Goal: Check status: Check status

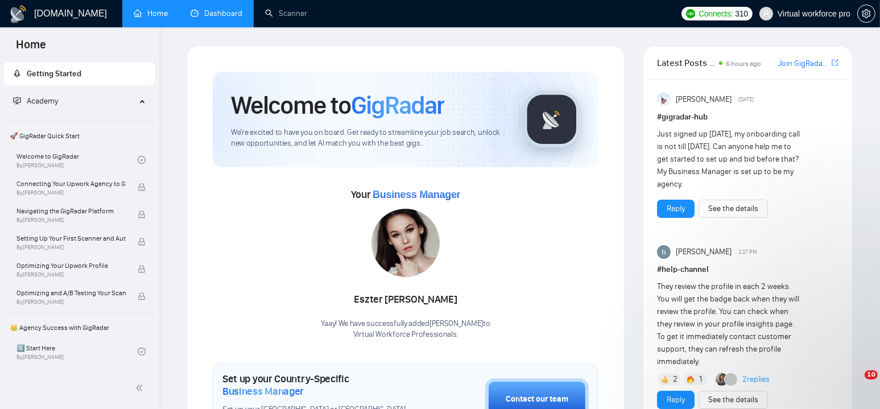
click at [217, 18] on link "Dashboard" at bounding box center [217, 14] width 52 height 10
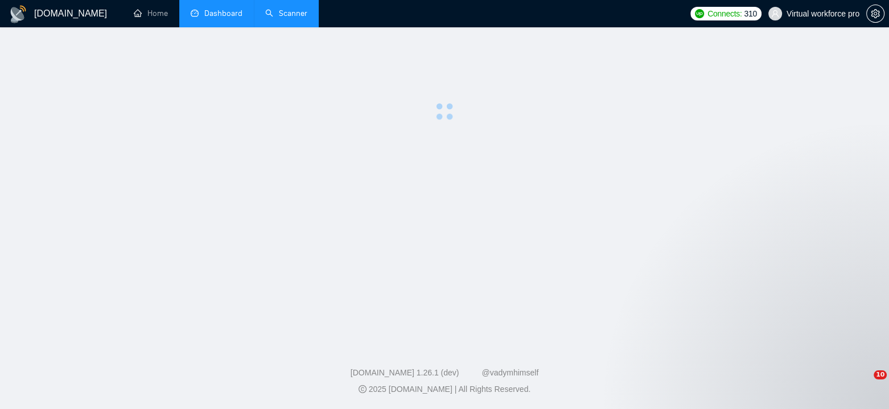
click at [294, 11] on link "Scanner" at bounding box center [286, 14] width 42 height 10
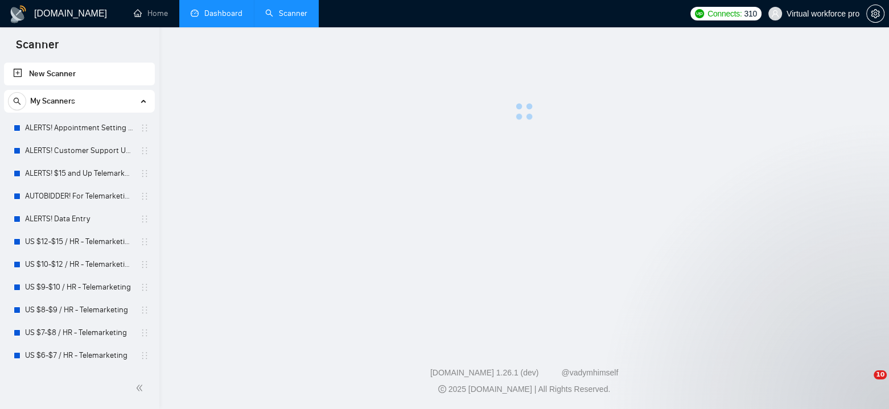
click at [224, 12] on link "Dashboard" at bounding box center [217, 14] width 52 height 10
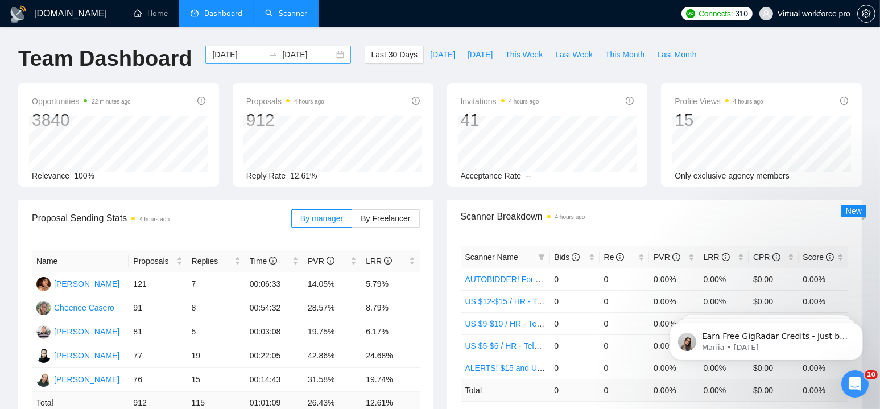
click at [235, 54] on input "[DATE]" at bounding box center [238, 54] width 52 height 13
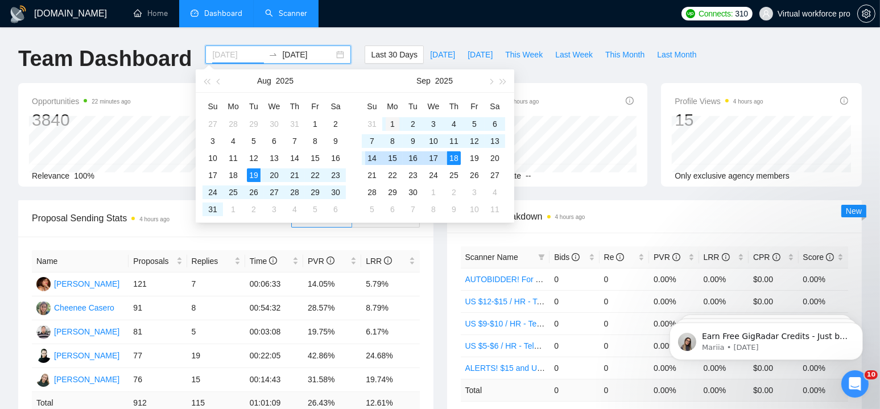
type input "[DATE]"
click at [392, 126] on div "1" at bounding box center [393, 124] width 14 height 14
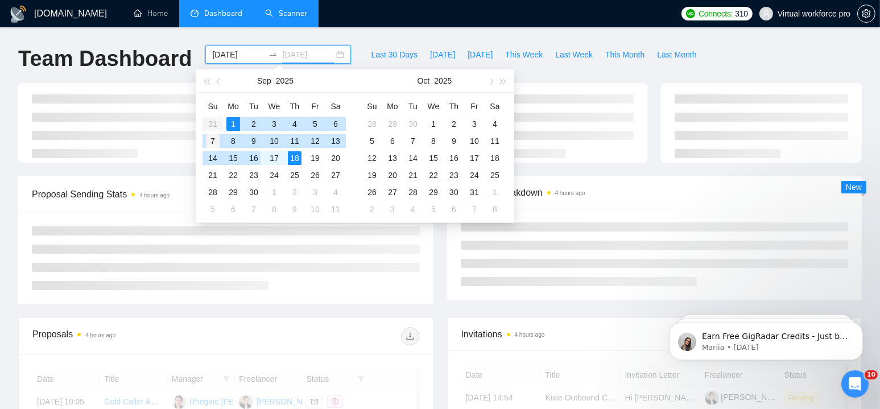
type input "[DATE]"
click at [209, 142] on div "7" at bounding box center [213, 141] width 14 height 14
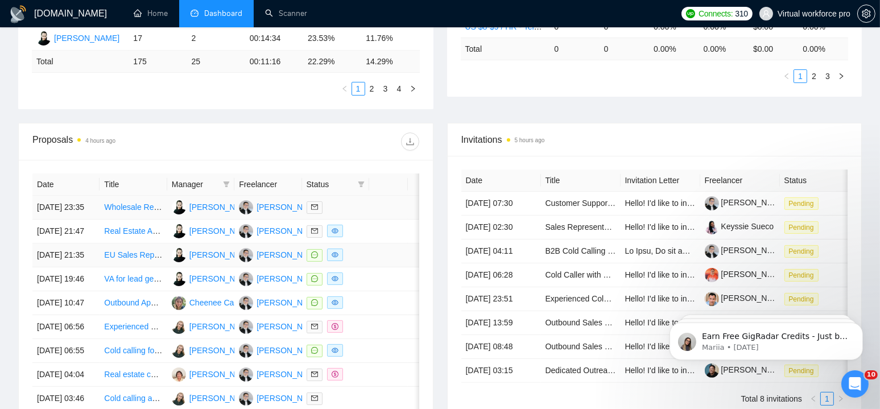
scroll to position [398, 0]
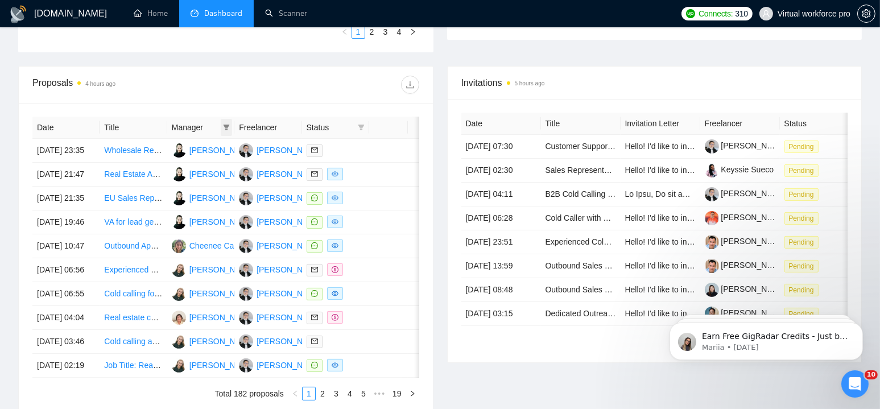
click at [226, 128] on icon "filter" at bounding box center [227, 128] width 6 height 6
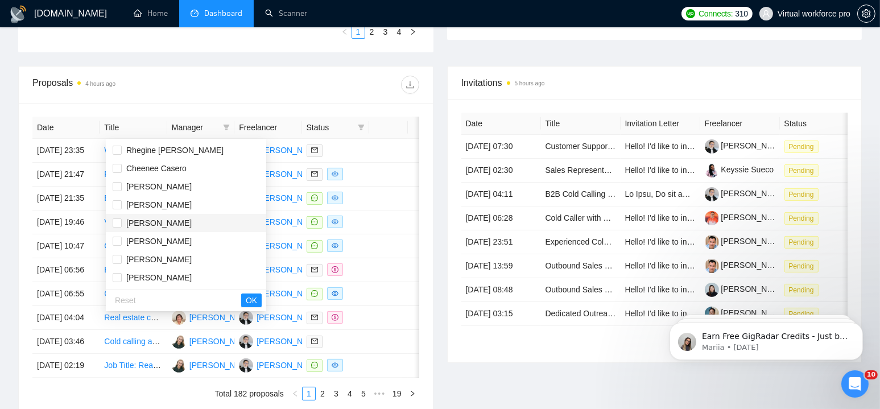
click at [165, 221] on span "[PERSON_NAME]" at bounding box center [158, 223] width 65 height 9
checkbox input "true"
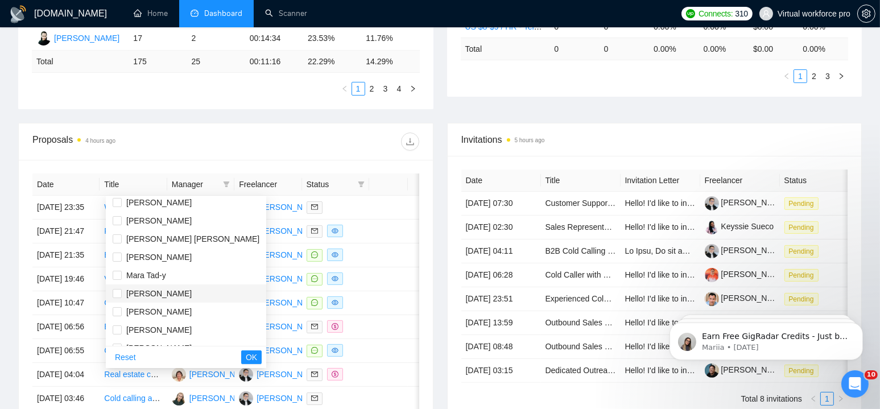
scroll to position [171, 0]
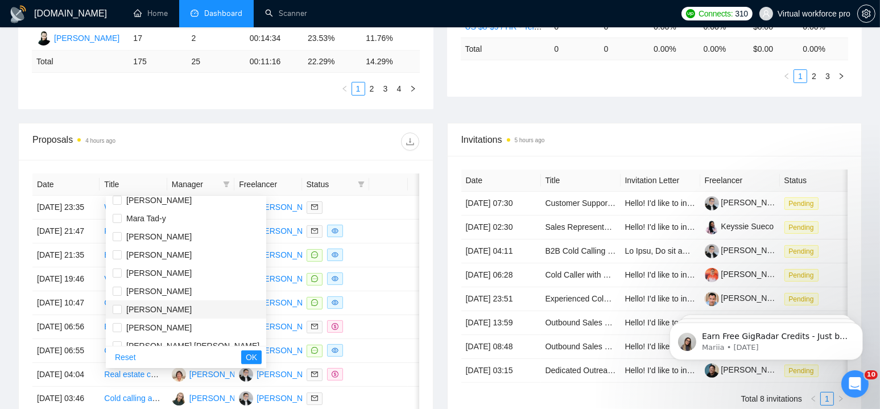
click at [163, 306] on span "[PERSON_NAME]" at bounding box center [158, 309] width 65 height 9
checkbox input "true"
click at [246, 358] on span "OK" at bounding box center [251, 357] width 11 height 13
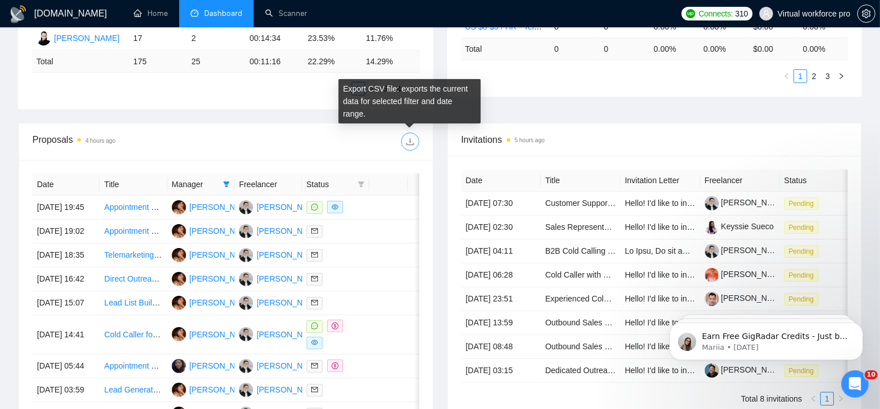
click at [409, 145] on icon "download" at bounding box center [410, 141] width 9 height 9
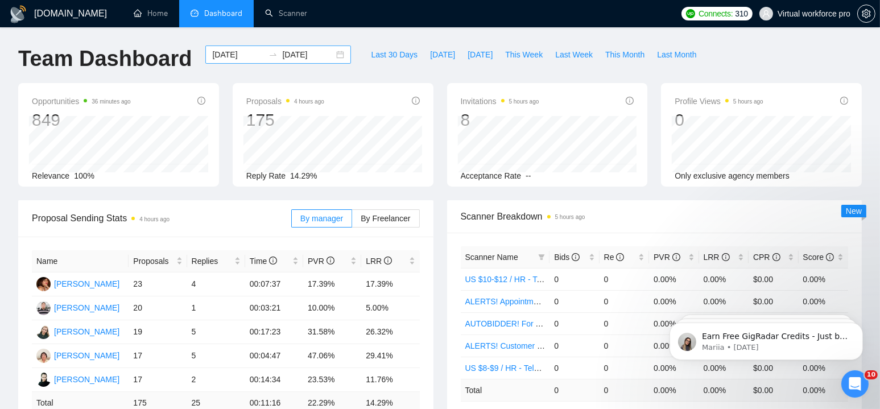
click at [328, 57] on div "[DATE] [DATE]" at bounding box center [278, 55] width 146 height 18
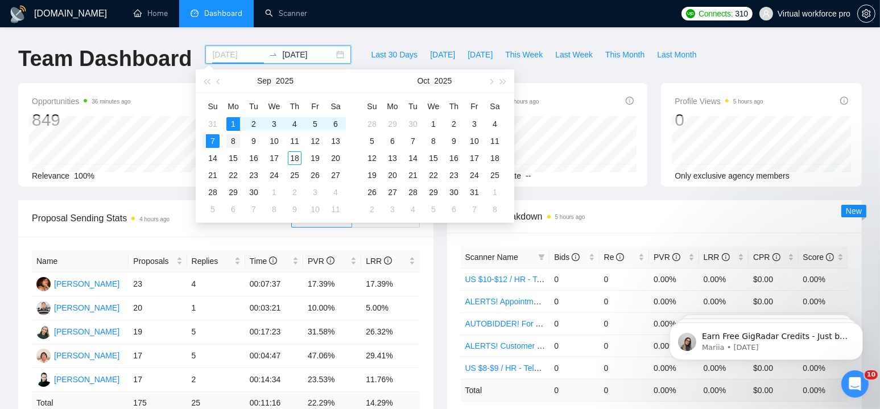
type input "[DATE]"
click at [232, 141] on div "8" at bounding box center [233, 141] width 14 height 14
click at [216, 157] on div "14" at bounding box center [213, 158] width 14 height 14
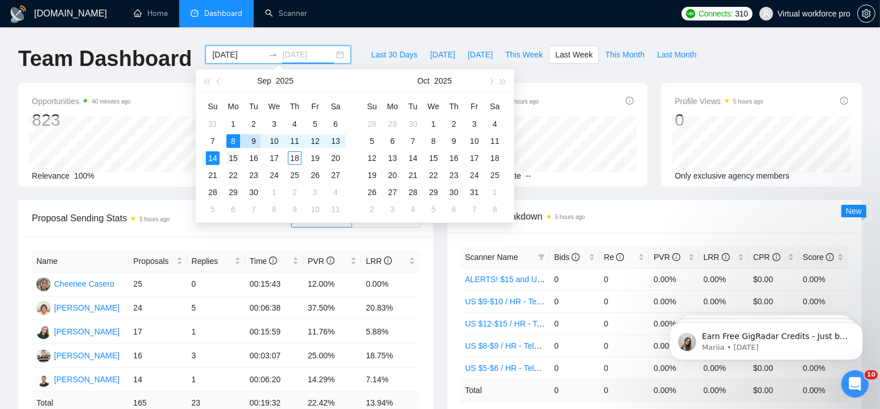
type input "[DATE]"
click at [232, 161] on div "15" at bounding box center [233, 158] width 14 height 14
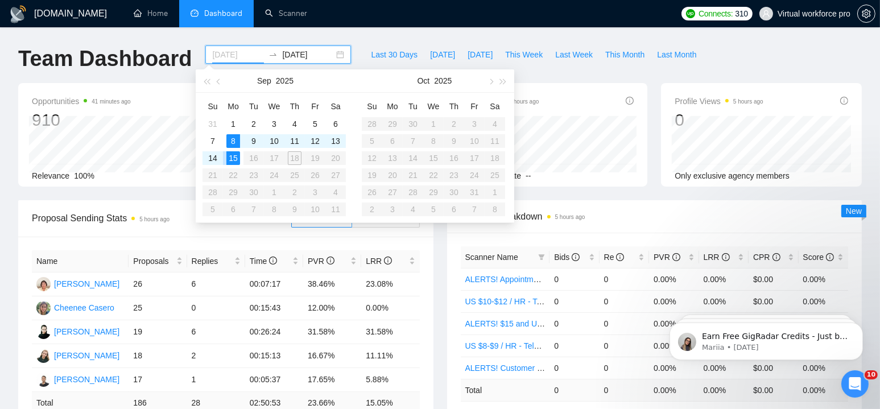
type input "[DATE]"
click at [229, 138] on div "8" at bounding box center [233, 141] width 14 height 14
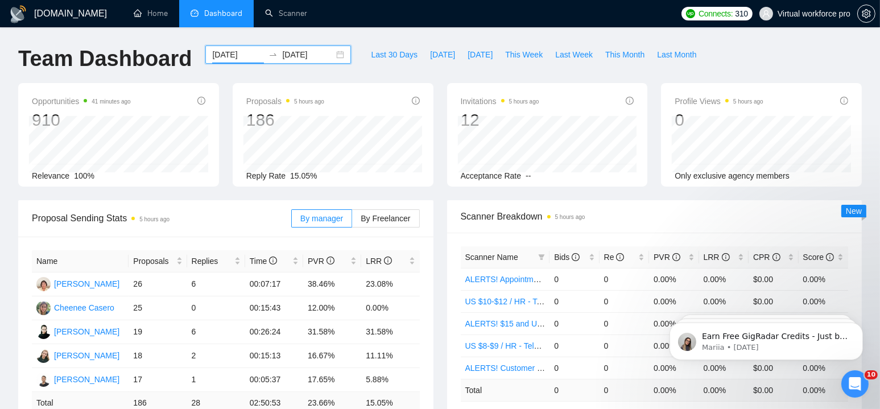
click at [315, 53] on input "[DATE]" at bounding box center [308, 54] width 52 height 13
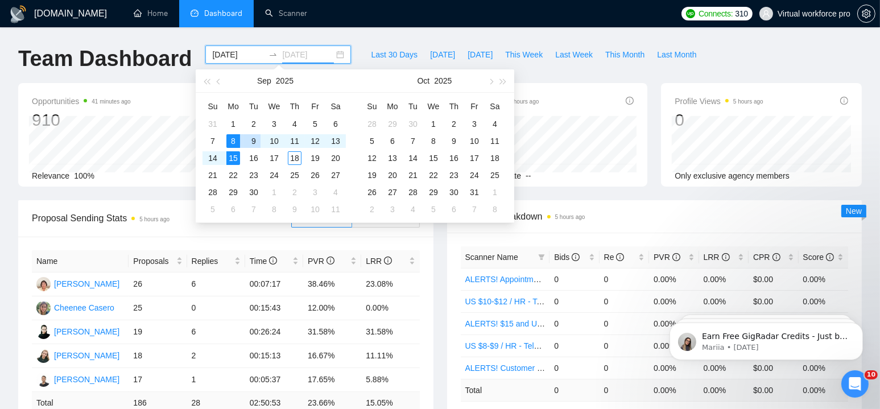
type input "[DATE]"
click at [236, 155] on div "15" at bounding box center [233, 158] width 14 height 14
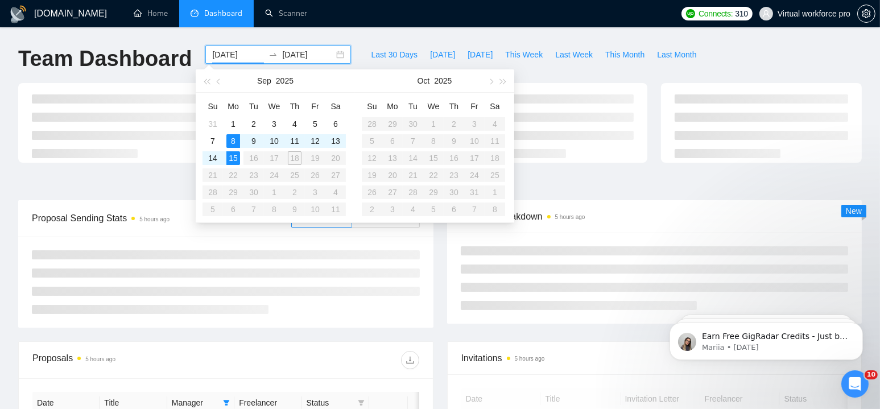
click at [294, 160] on table "Su Mo Tu We Th Fr Sa 31 1 2 3 4 5 6 7 8 9 10 11 12 13 14 15 16 17 18 19 20 21 2…" at bounding box center [274, 157] width 143 height 121
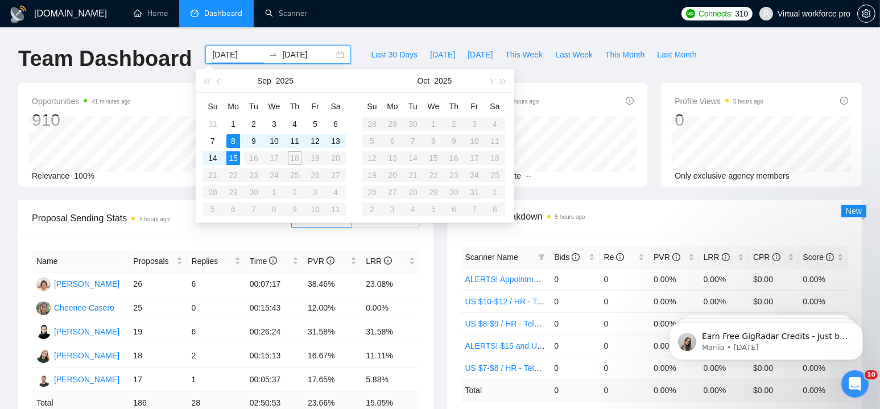
click at [294, 160] on table "Su Mo Tu We Th Fr Sa 31 1 2 3 4 5 6 7 8 9 10 11 12 13 14 15 16 17 18 19 20 21 2…" at bounding box center [274, 157] width 143 height 121
click at [230, 156] on div "15" at bounding box center [233, 158] width 14 height 14
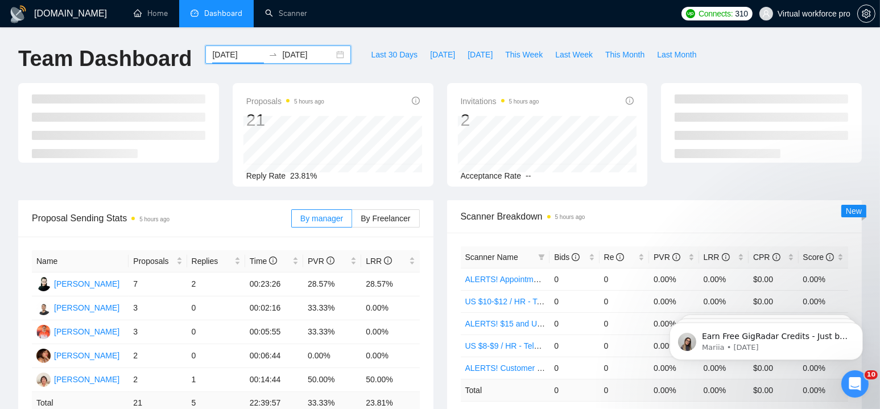
click at [233, 59] on input "[DATE]" at bounding box center [238, 54] width 52 height 13
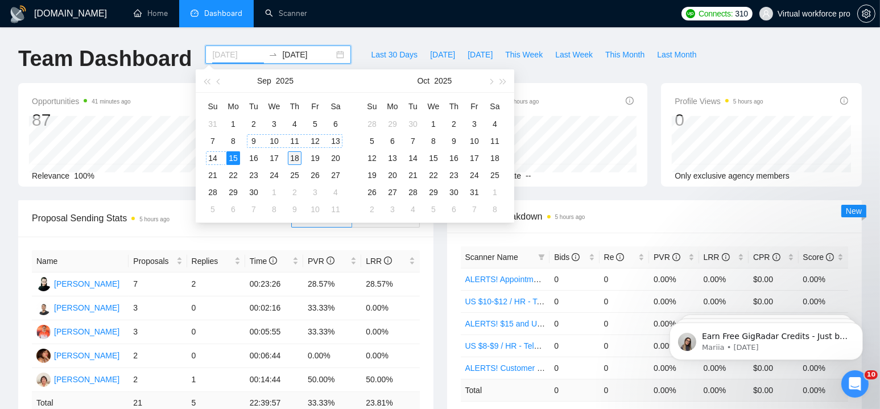
type input "[DATE]"
click at [303, 155] on td "18" at bounding box center [295, 158] width 20 height 17
type input "[DATE]"
click at [228, 60] on input "[DATE]" at bounding box center [238, 54] width 52 height 13
type input "[DATE]"
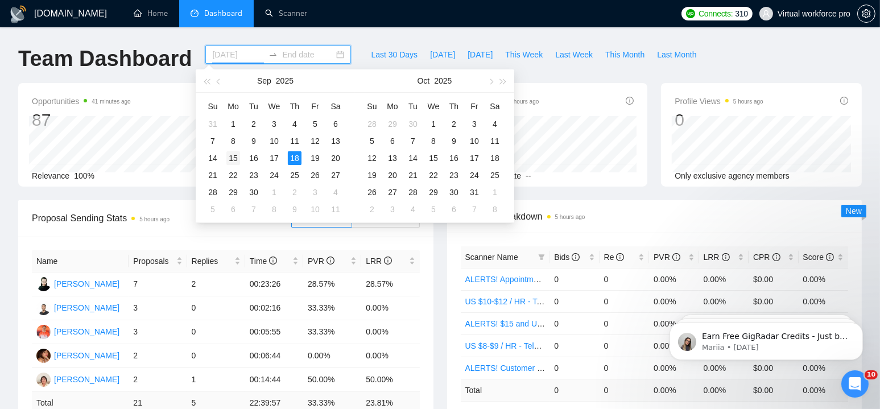
click at [236, 156] on div "15" at bounding box center [233, 158] width 14 height 14
type input "[DATE]"
click at [291, 55] on input at bounding box center [308, 54] width 52 height 13
click at [296, 157] on div "18" at bounding box center [295, 158] width 14 height 14
type input "[DATE]"
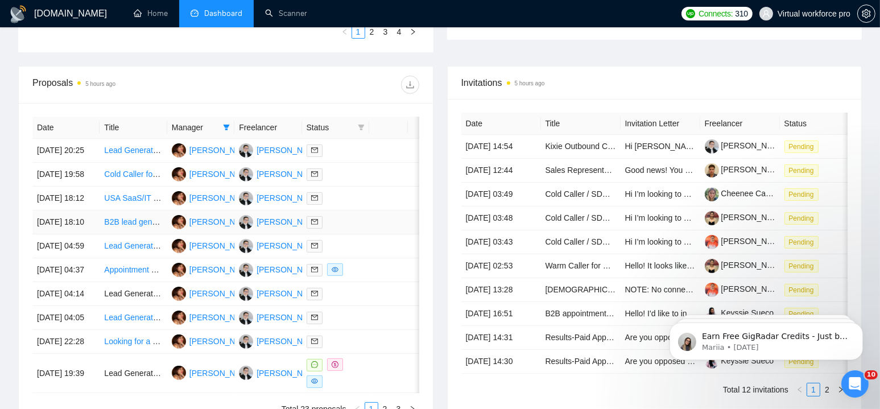
scroll to position [626, 0]
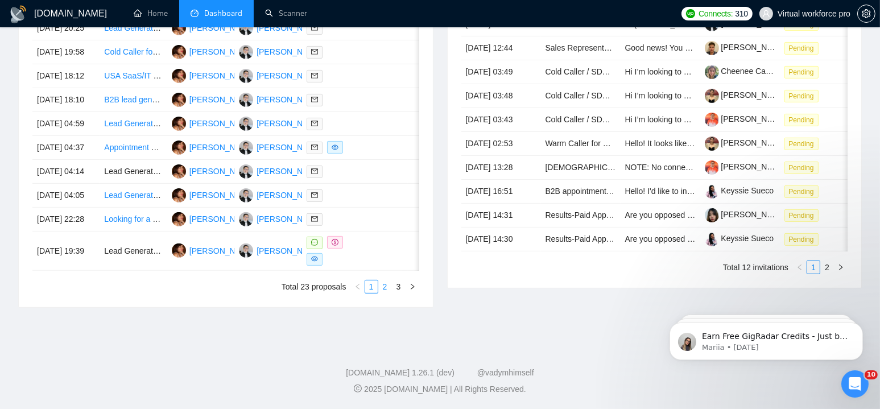
click at [382, 288] on link "2" at bounding box center [385, 287] width 13 height 13
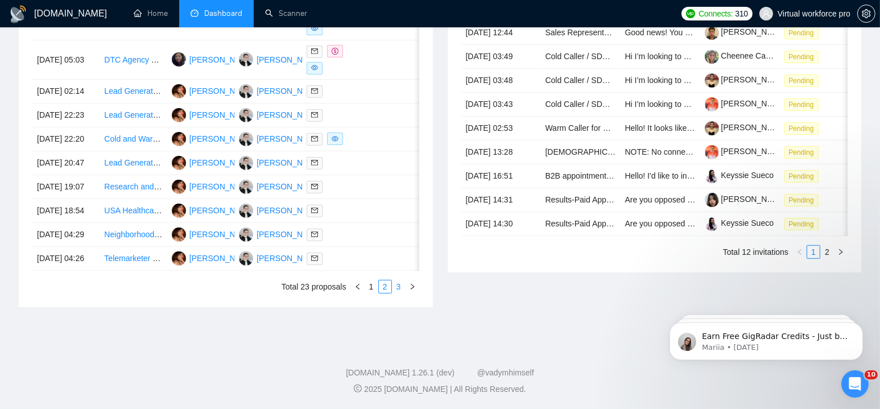
click at [399, 291] on link "3" at bounding box center [399, 287] width 13 height 13
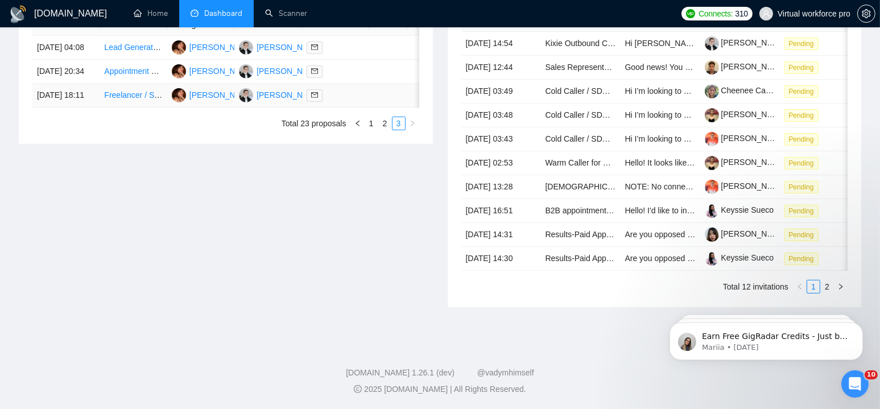
scroll to position [345, 0]
